Goal: Task Accomplishment & Management: Use online tool/utility

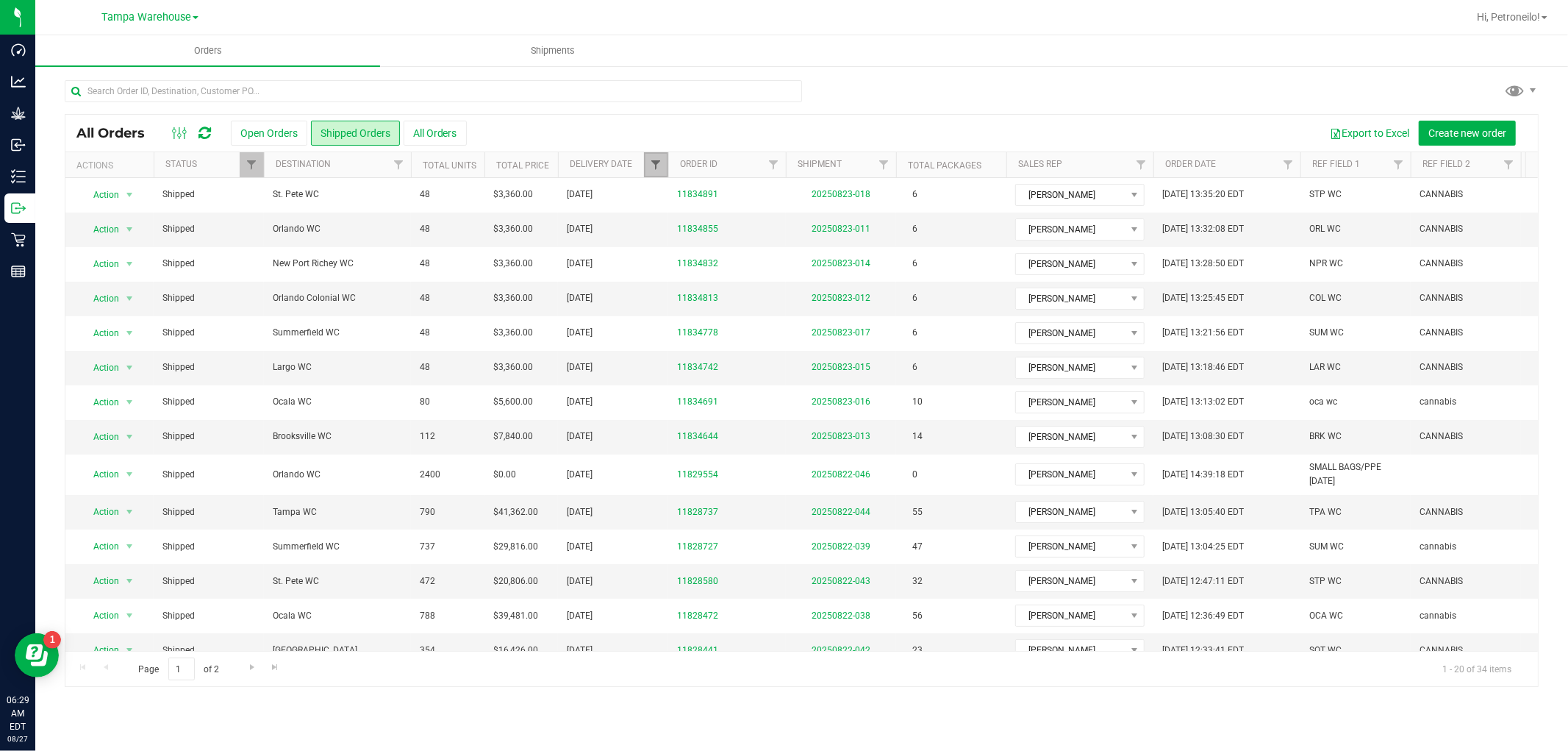
click at [650, 164] on span "Filter" at bounding box center [655, 164] width 12 height 12
click at [786, 258] on span "select" at bounding box center [792, 254] width 12 height 12
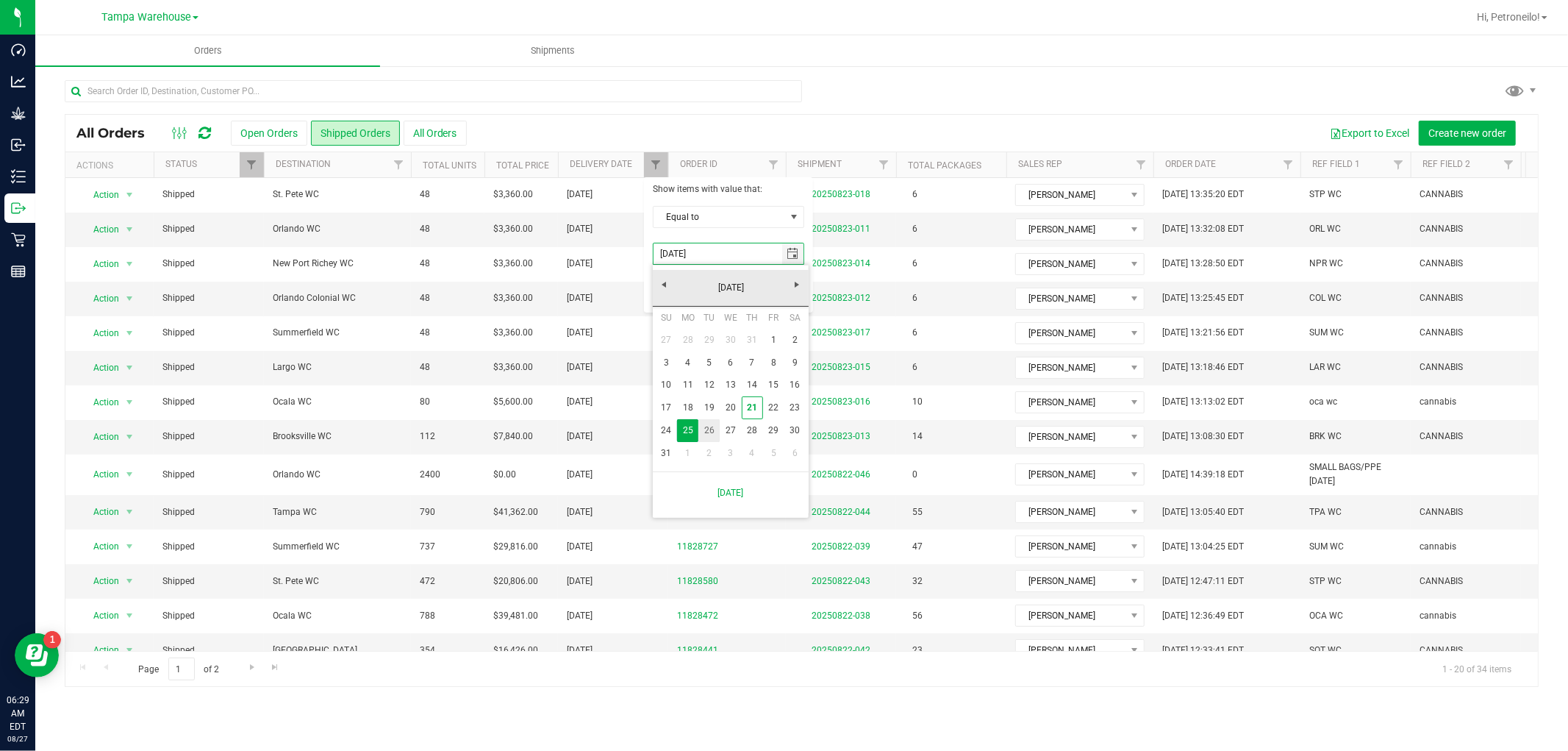
click at [710, 424] on link "26" at bounding box center [709, 430] width 22 height 23
type input "[DATE]"
click at [701, 298] on button "Filter" at bounding box center [687, 292] width 71 height 32
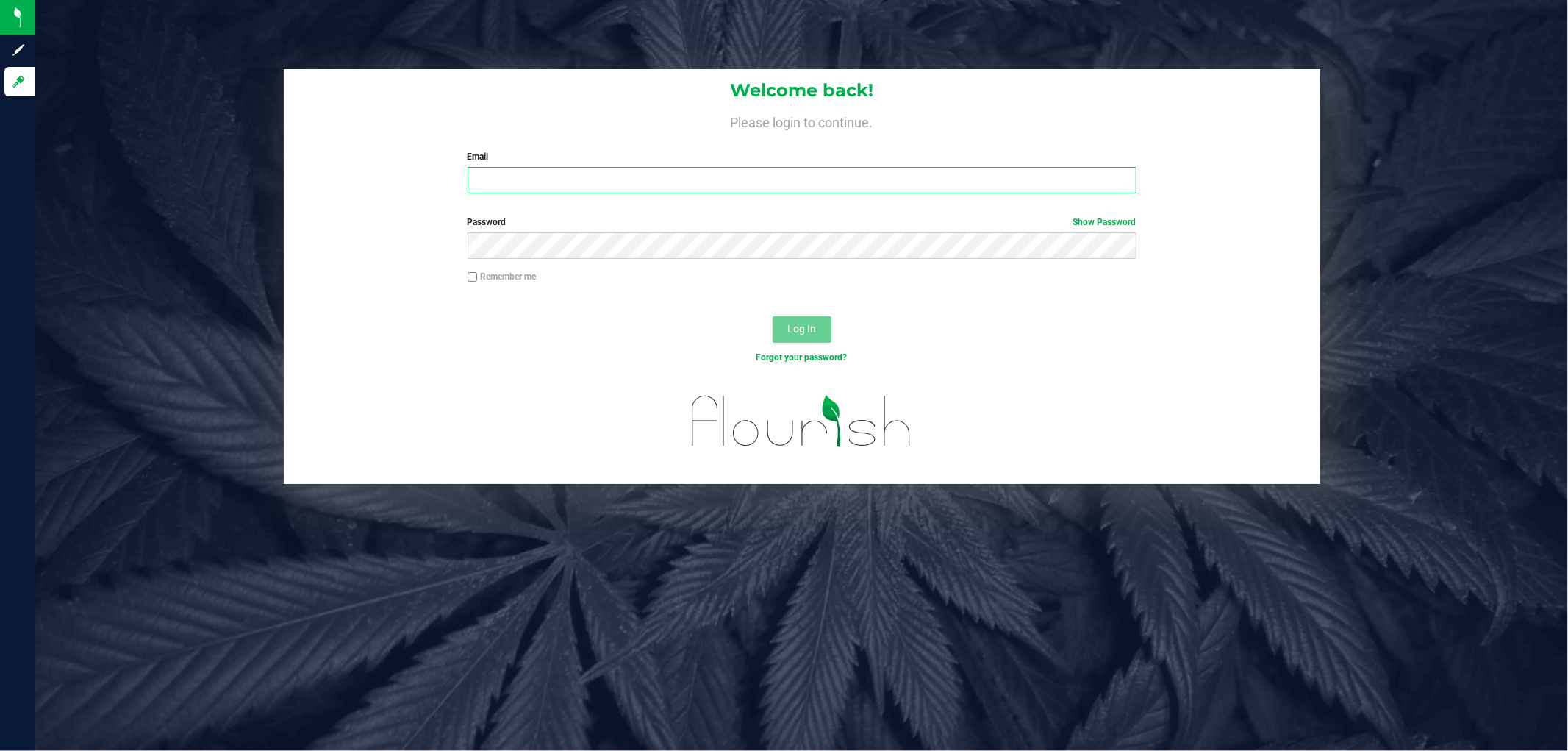
click at [640, 177] on input "Email" at bounding box center [801, 180] width 669 height 27
type input "[EMAIL_ADDRESS][DOMAIN_NAME]"
click at [772, 316] on button "Log In" at bounding box center [801, 330] width 59 height 27
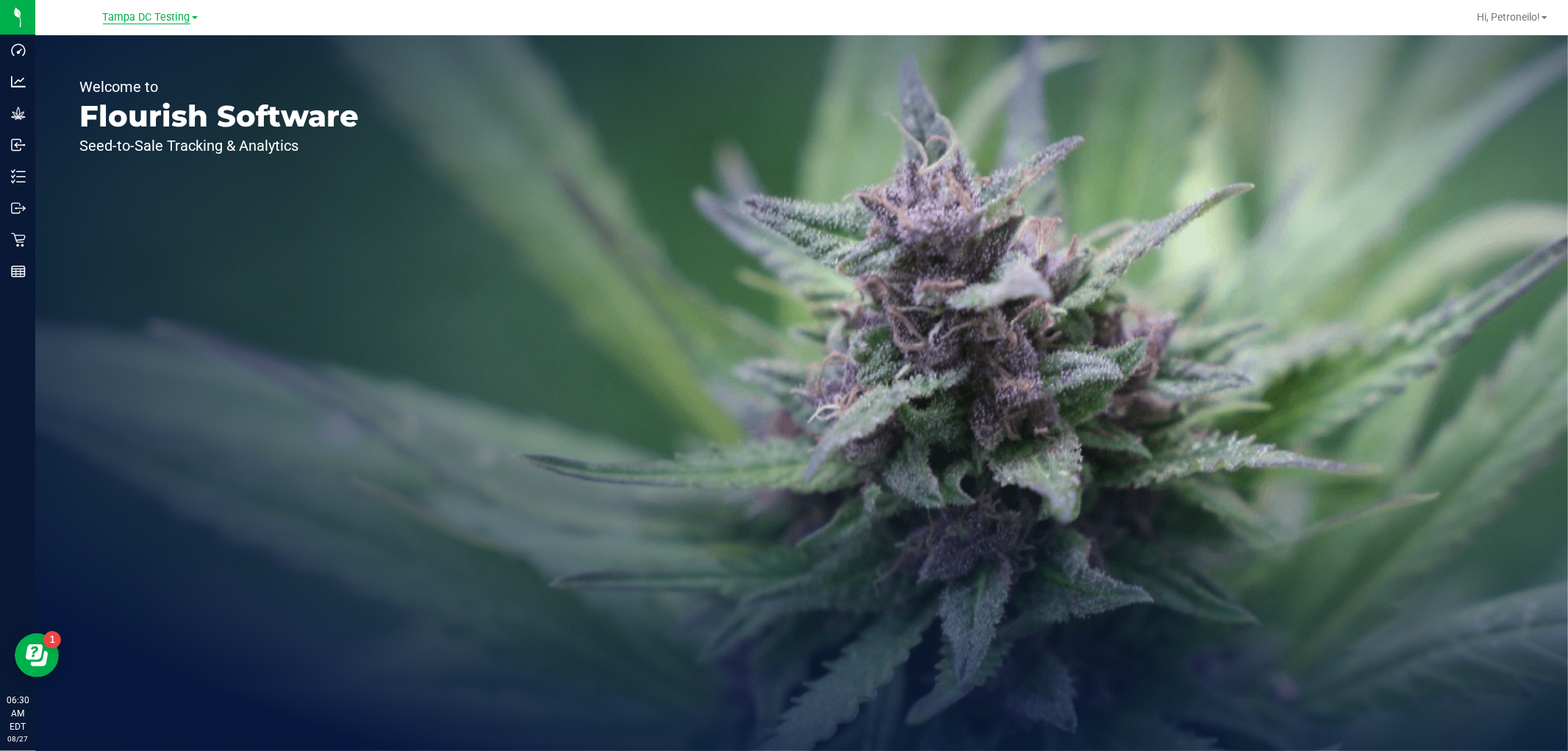
click at [172, 21] on span "Tampa DC Testing" at bounding box center [147, 18] width 88 height 13
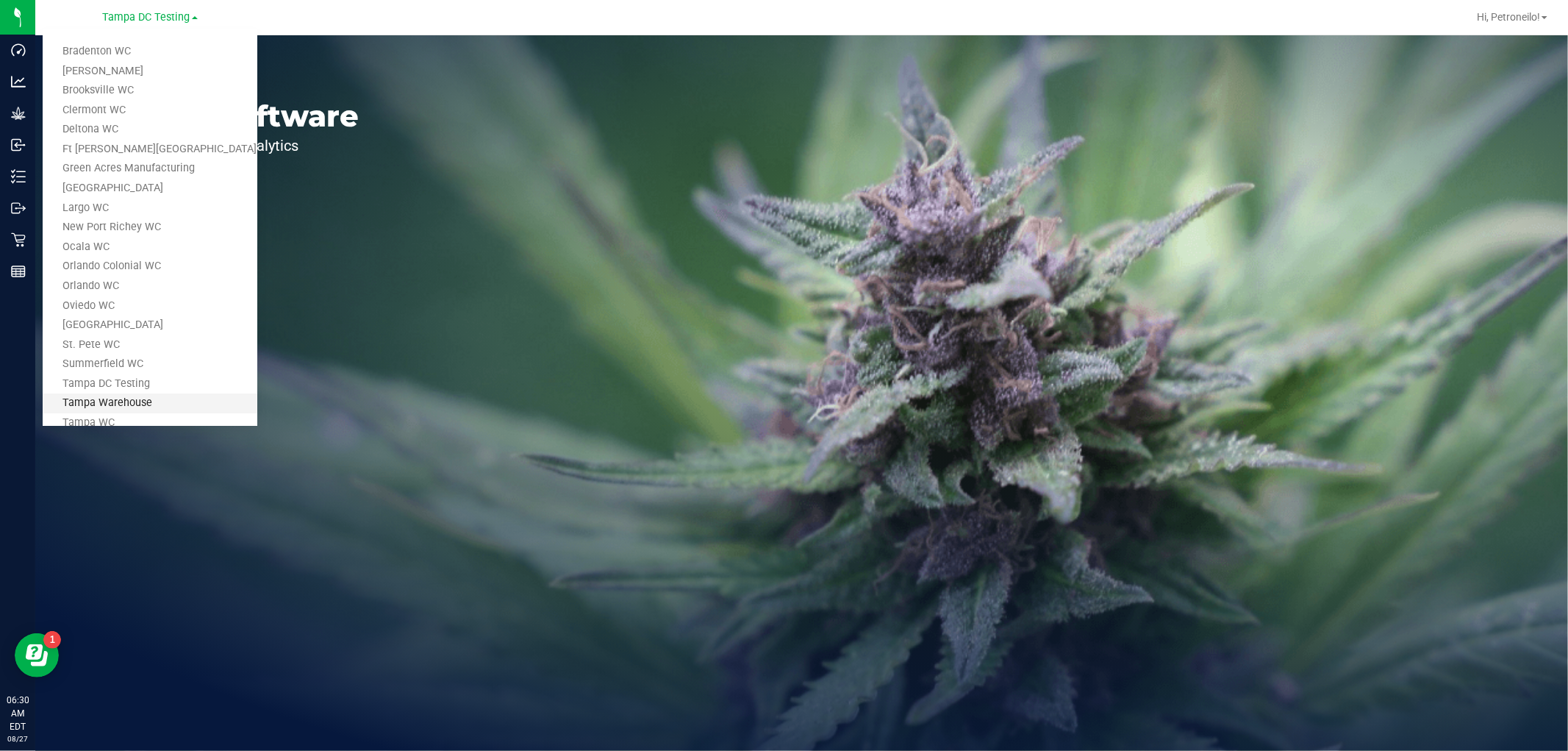
click at [106, 400] on link "Tampa Warehouse" at bounding box center [150, 403] width 215 height 20
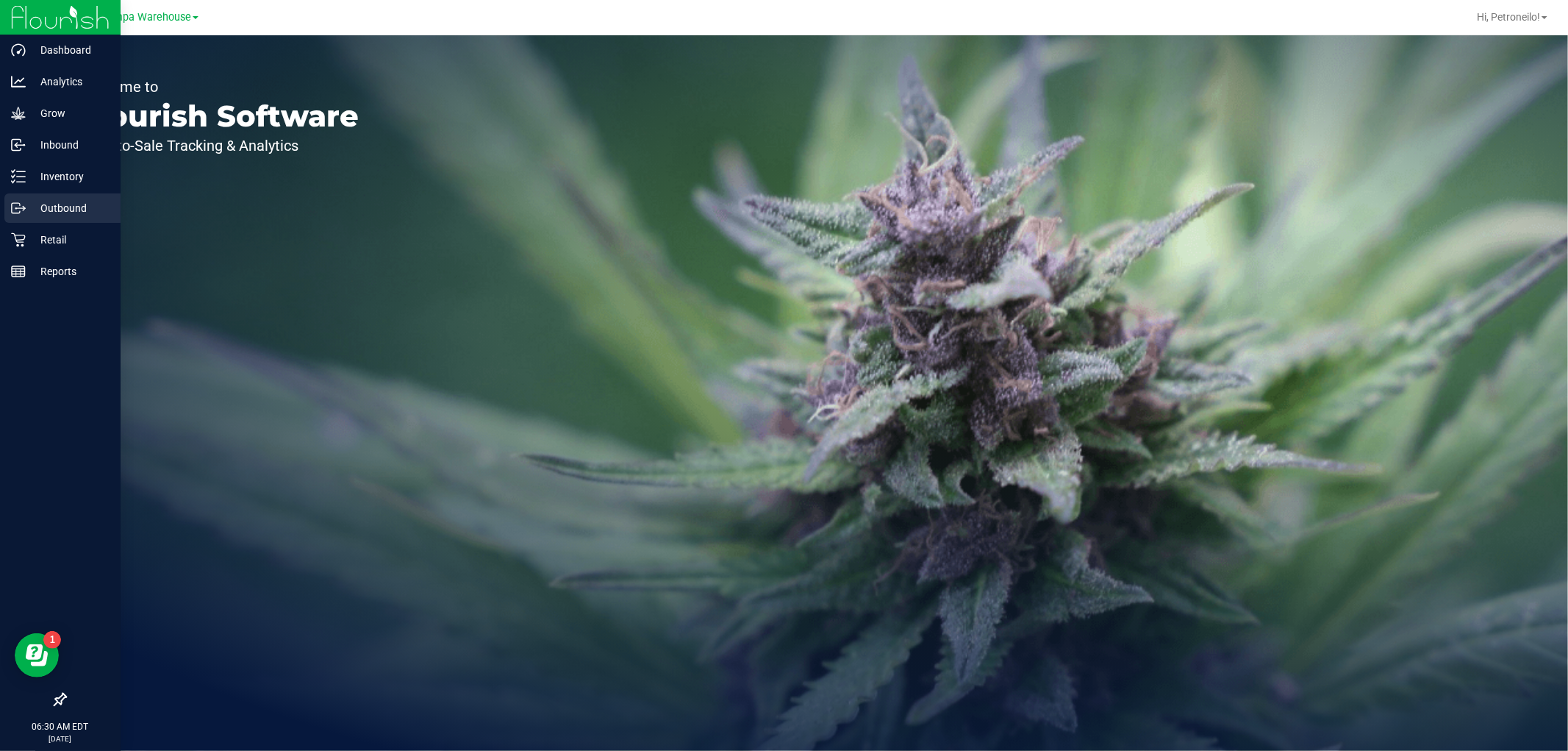
click at [78, 210] on p "Outbound" at bounding box center [70, 208] width 89 height 18
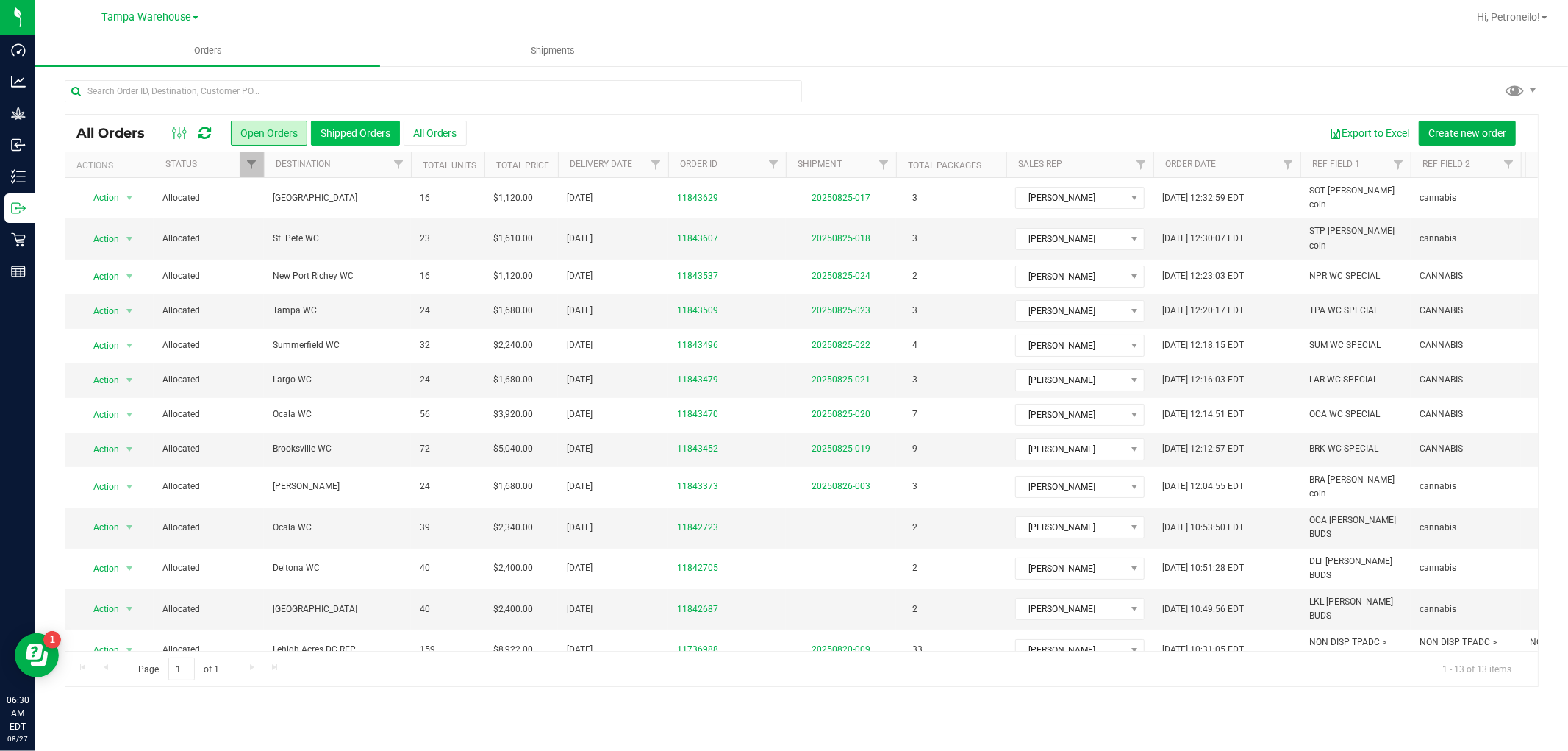
click at [332, 142] on button "Shipped Orders" at bounding box center [356, 133] width 89 height 25
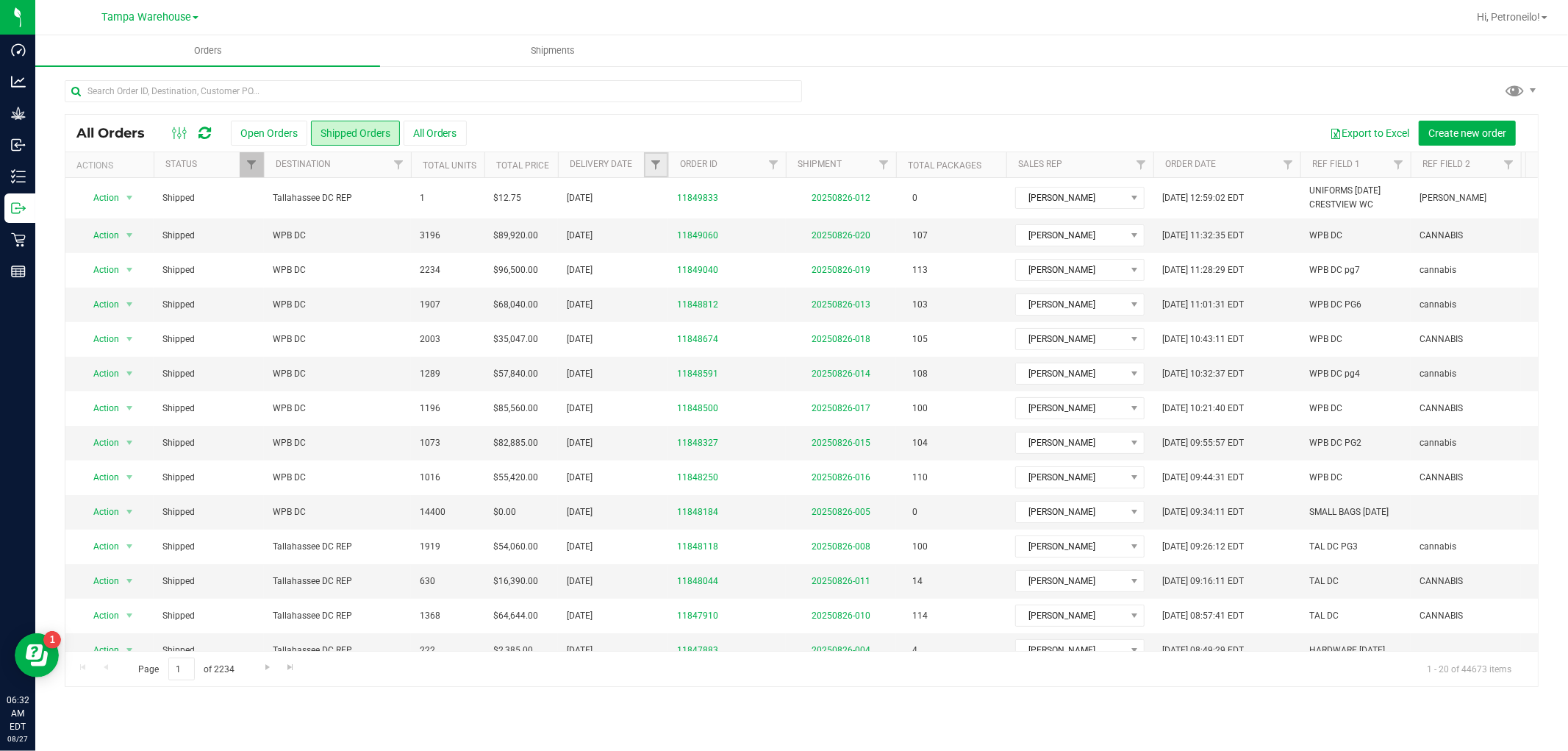
click at [647, 167] on link "Filter" at bounding box center [656, 165] width 25 height 25
click at [795, 261] on span "select" at bounding box center [792, 254] width 22 height 21
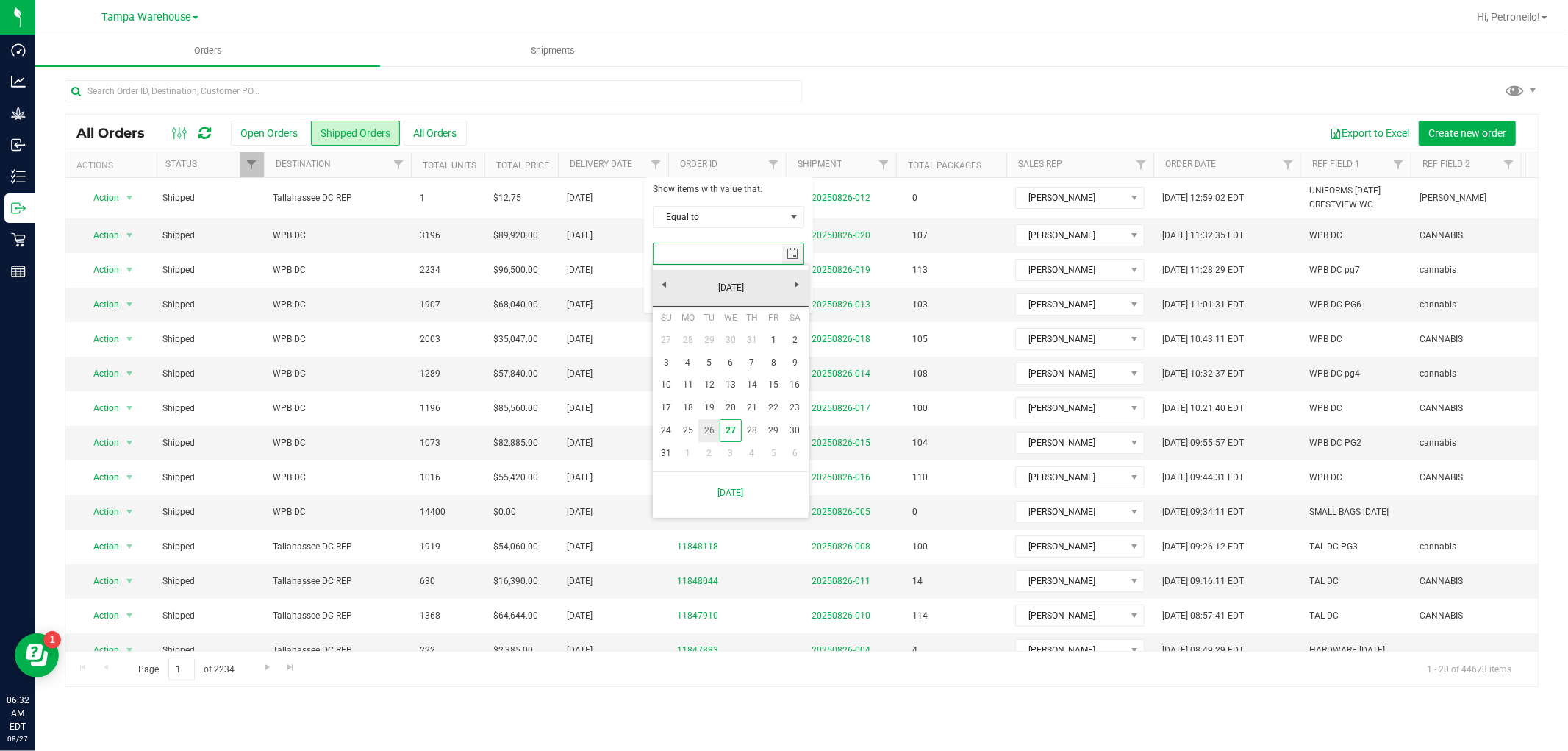
click at [716, 429] on link "26" at bounding box center [709, 430] width 22 height 23
type input "[DATE]"
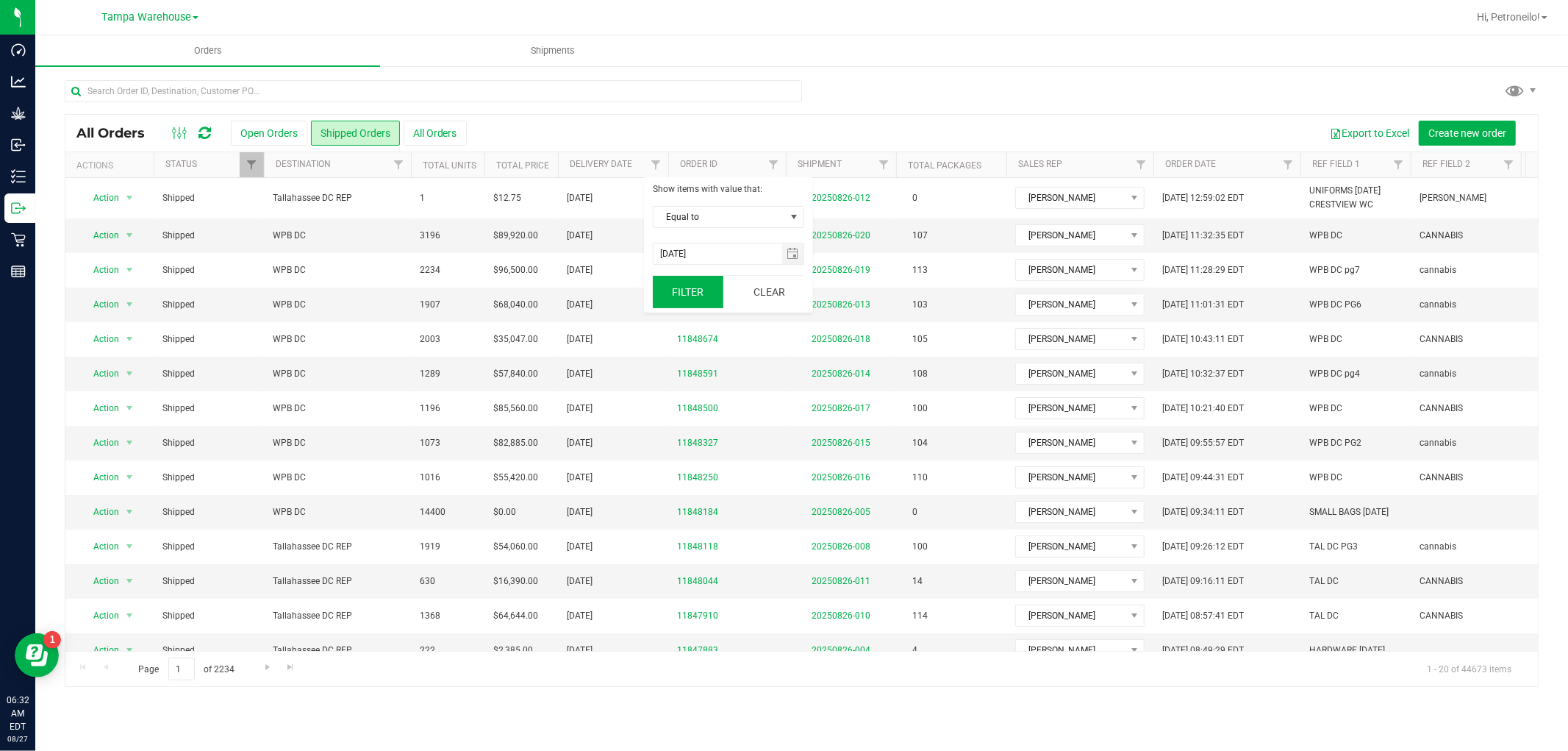
click at [700, 295] on button "Filter" at bounding box center [687, 292] width 71 height 32
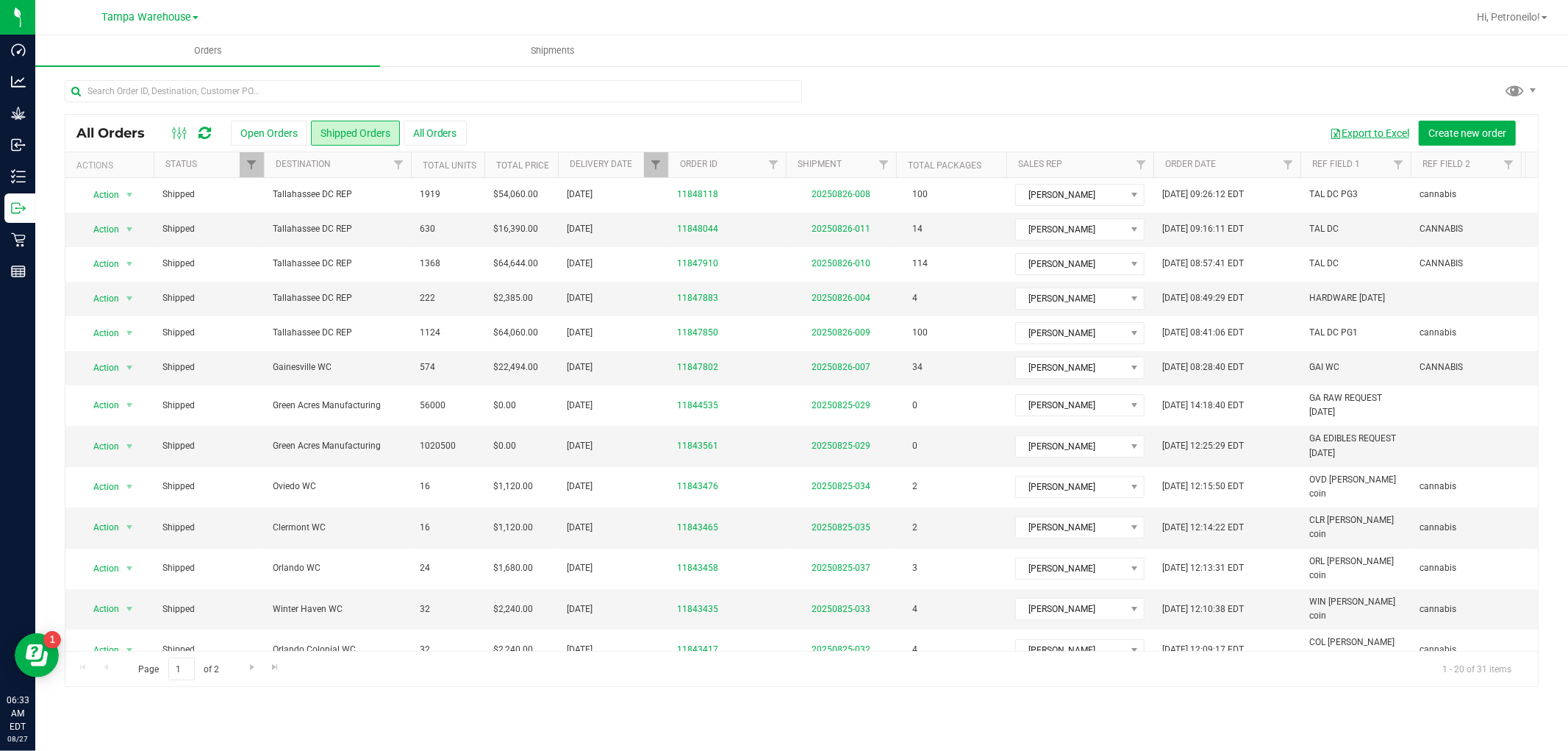
click at [1388, 128] on button "Export to Excel" at bounding box center [1369, 133] width 98 height 25
click at [1369, 133] on button "Export to Excel" at bounding box center [1369, 133] width 98 height 25
